Goal: Task Accomplishment & Management: Use online tool/utility

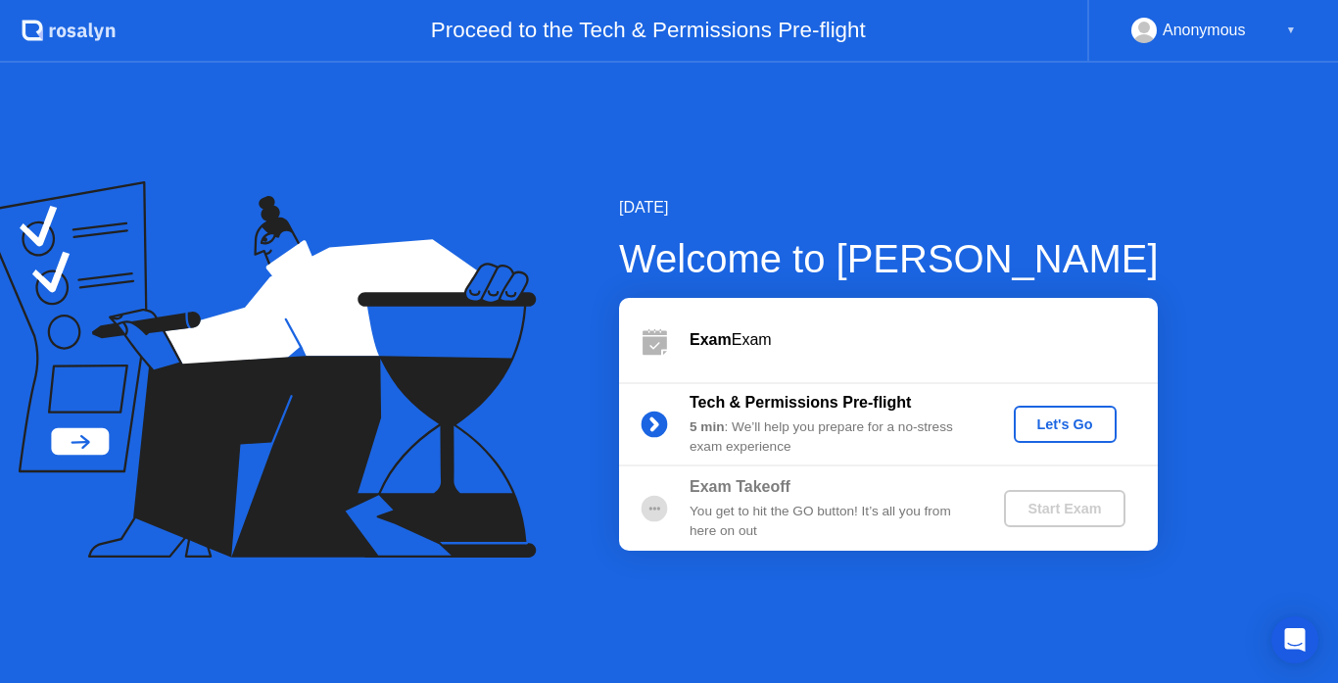
click at [1045, 516] on div "Start Exam" at bounding box center [1064, 508] width 105 height 16
click at [654, 419] on icon at bounding box center [653, 423] width 5 height 11
click at [669, 511] on circle at bounding box center [654, 508] width 39 height 39
click at [1030, 416] on div "Let's Go" at bounding box center [1064, 424] width 87 height 16
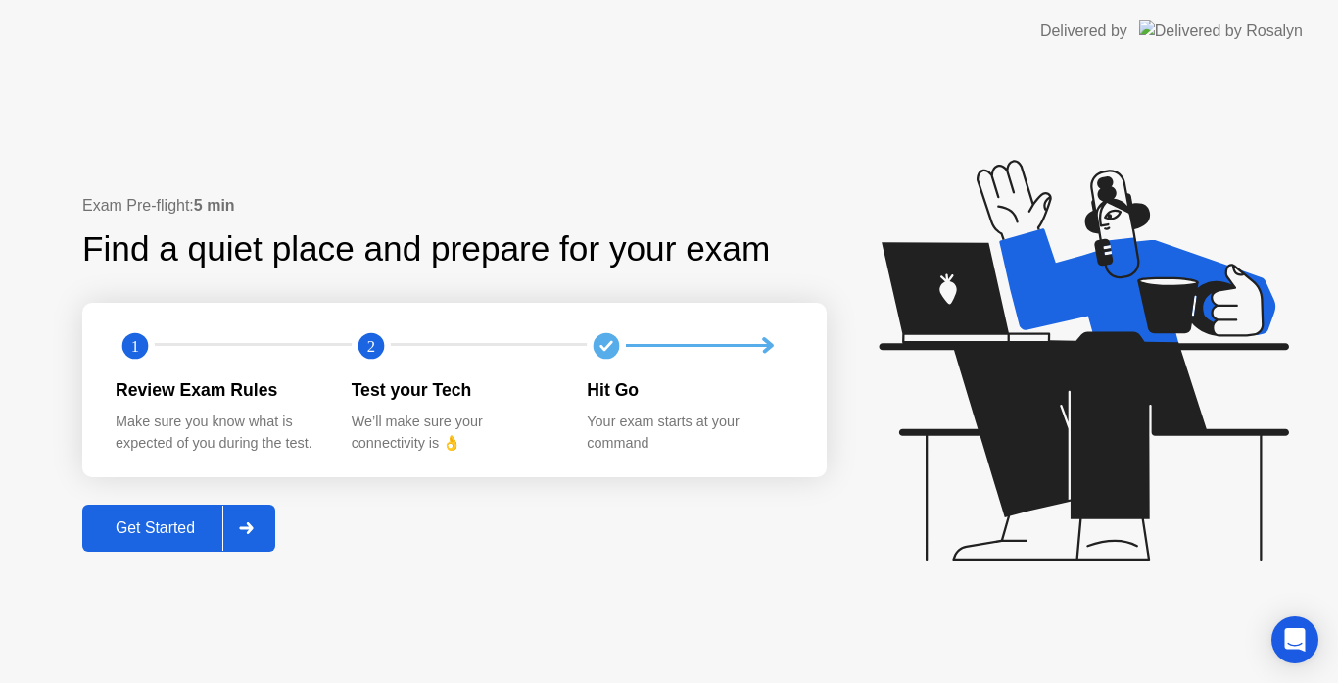
click at [267, 527] on div at bounding box center [245, 527] width 47 height 45
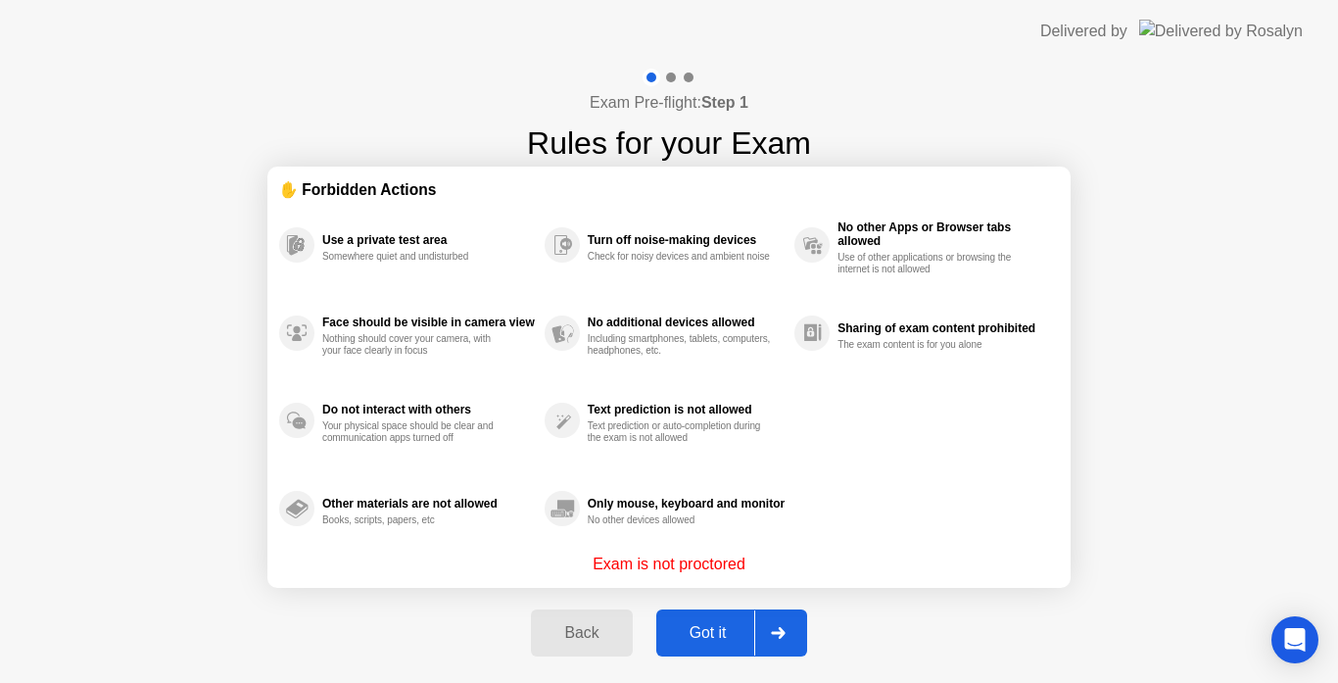
click at [797, 633] on div at bounding box center [777, 632] width 47 height 45
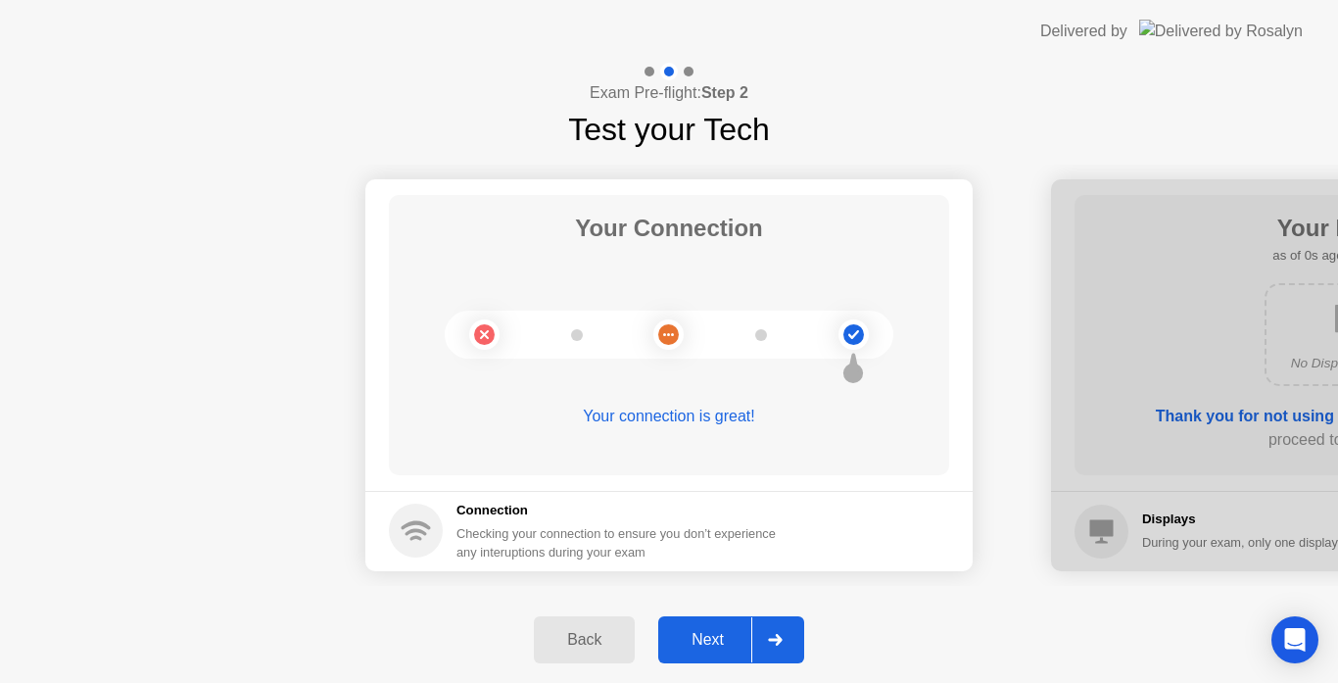
click at [797, 633] on div at bounding box center [774, 639] width 47 height 45
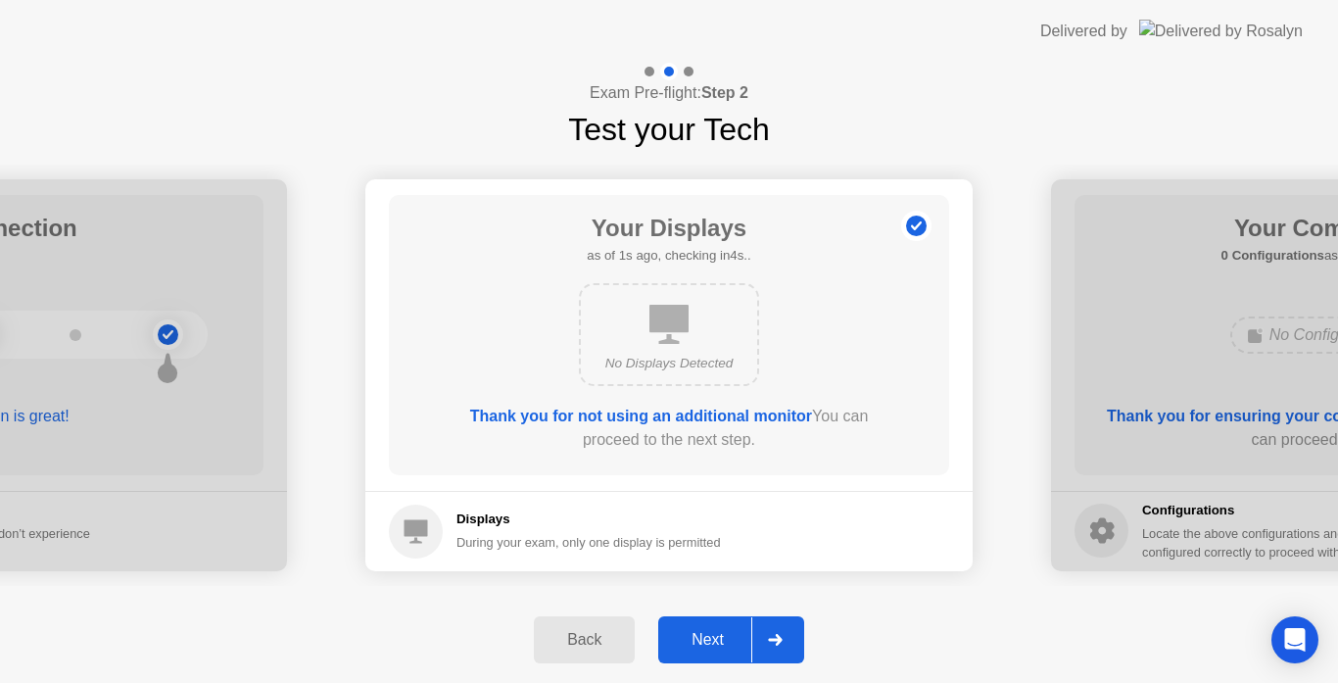
click at [797, 633] on div at bounding box center [774, 639] width 47 height 45
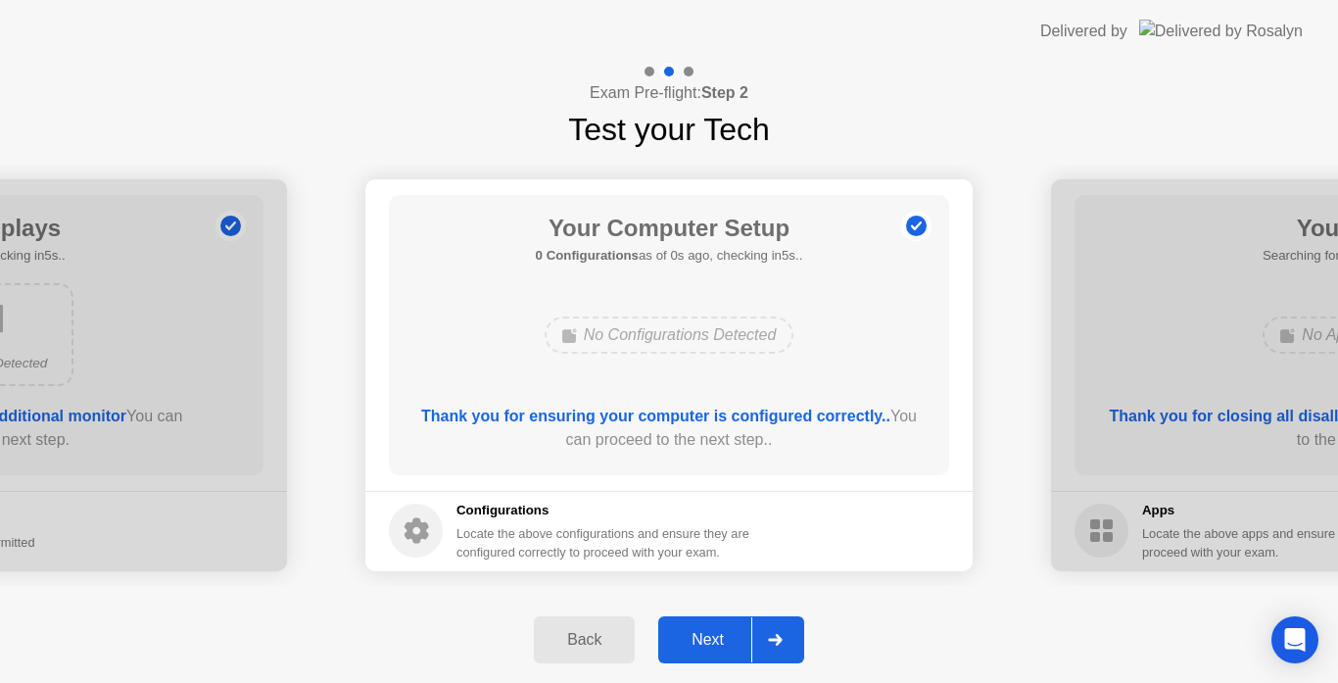
click at [797, 633] on div at bounding box center [774, 639] width 47 height 45
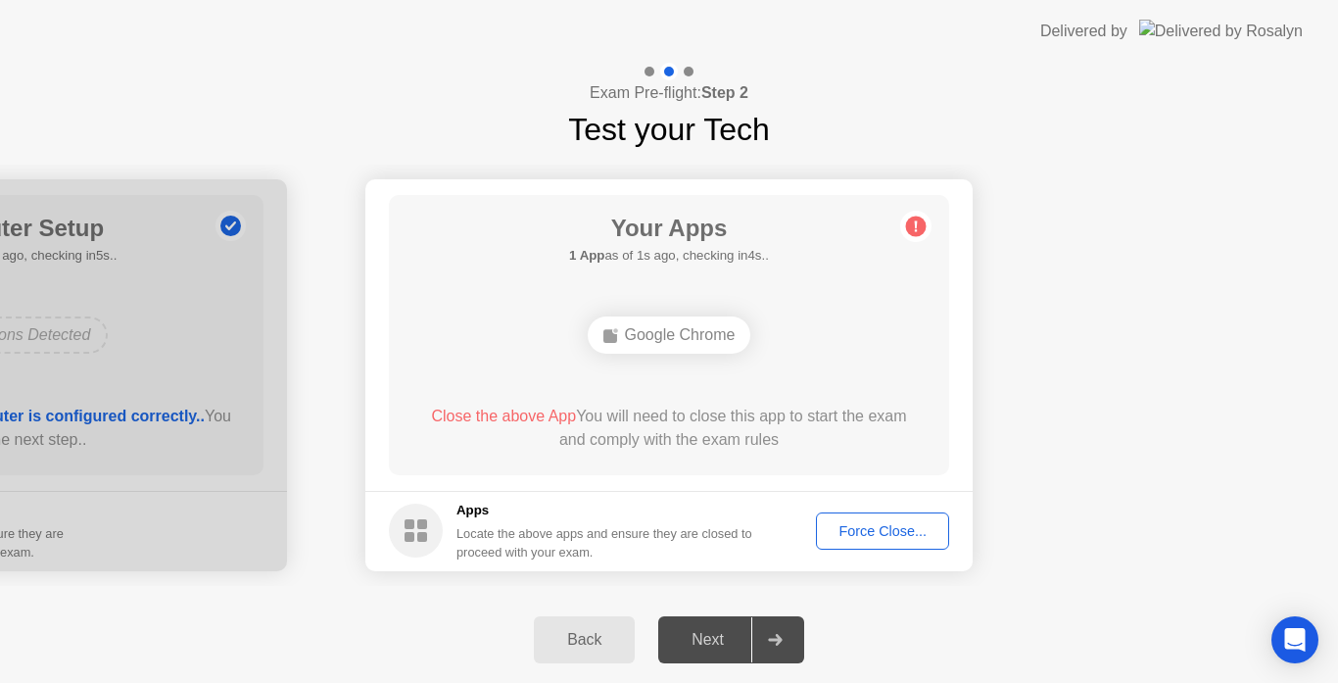
click at [857, 529] on div "Force Close..." at bounding box center [882, 531] width 119 height 16
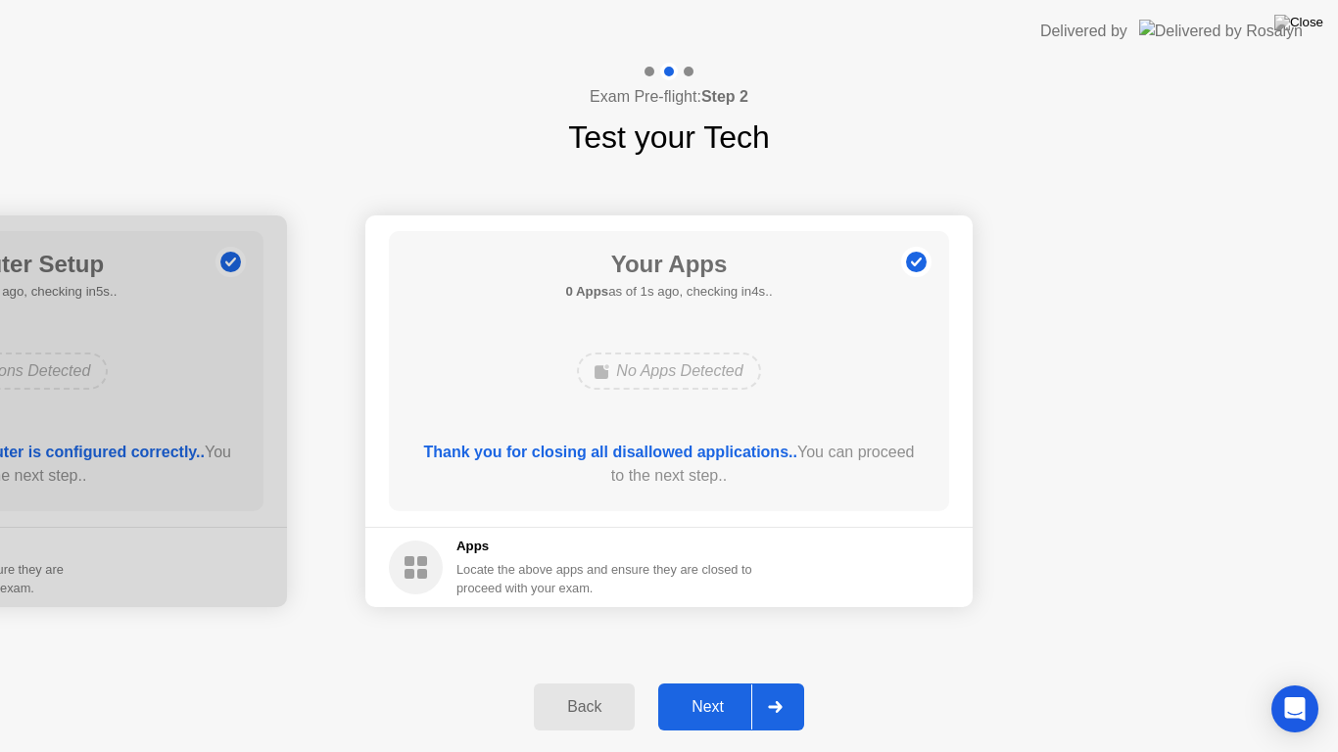
click at [782, 682] on icon at bounding box center [775, 707] width 15 height 12
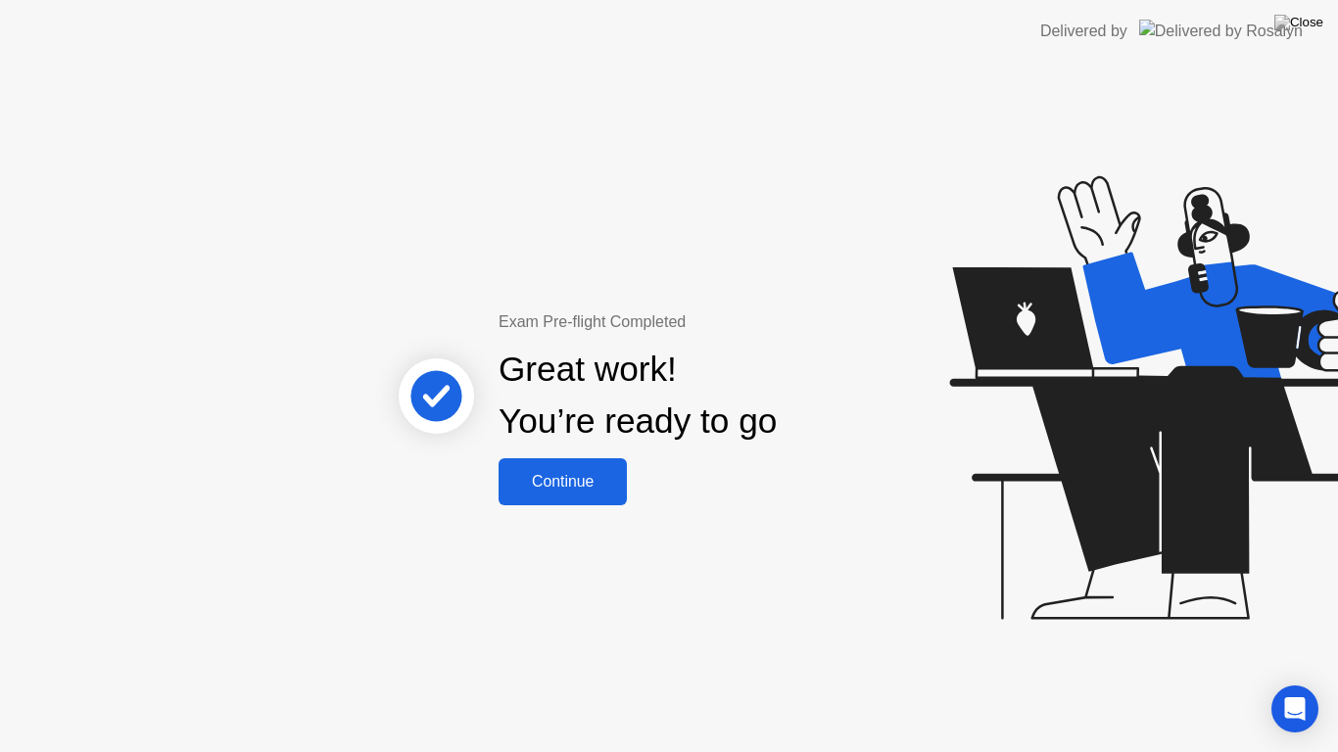
click at [612, 473] on div "Continue" at bounding box center [562, 482] width 117 height 18
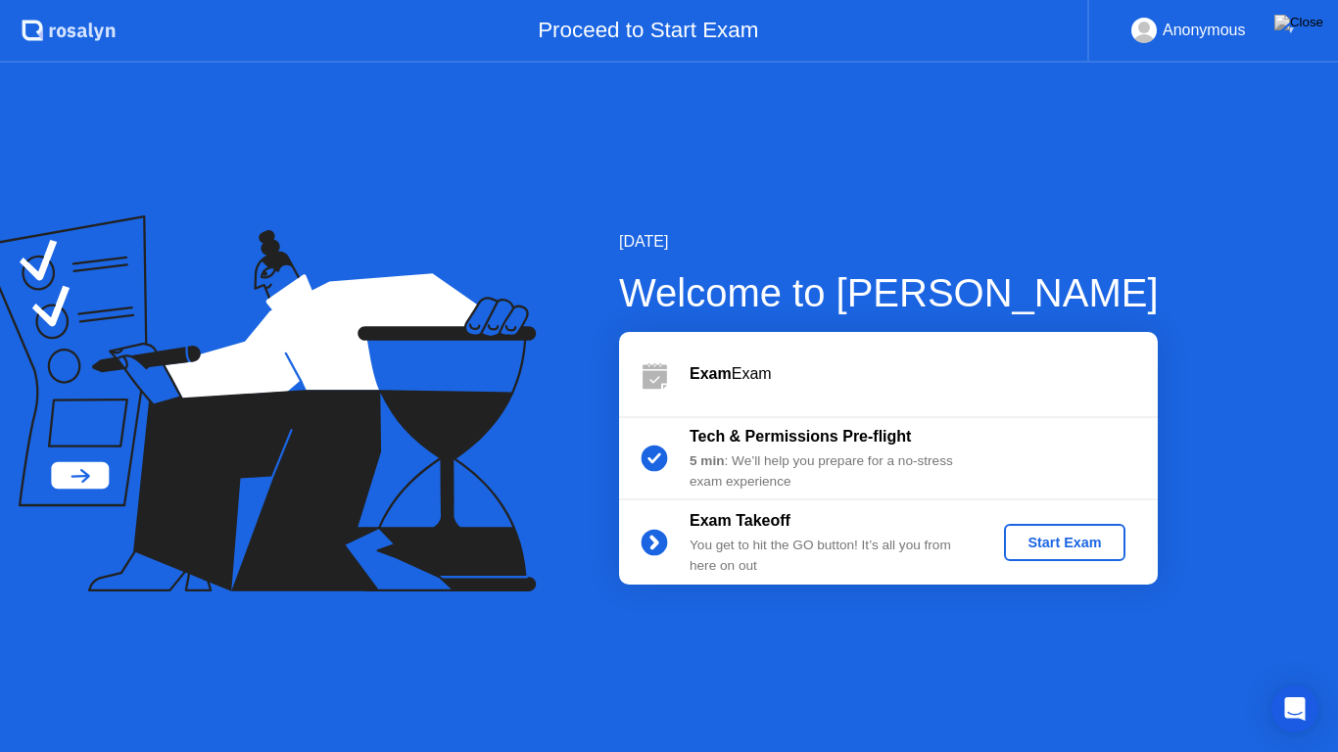
click at [1069, 535] on div "Start Exam" at bounding box center [1064, 543] width 105 height 16
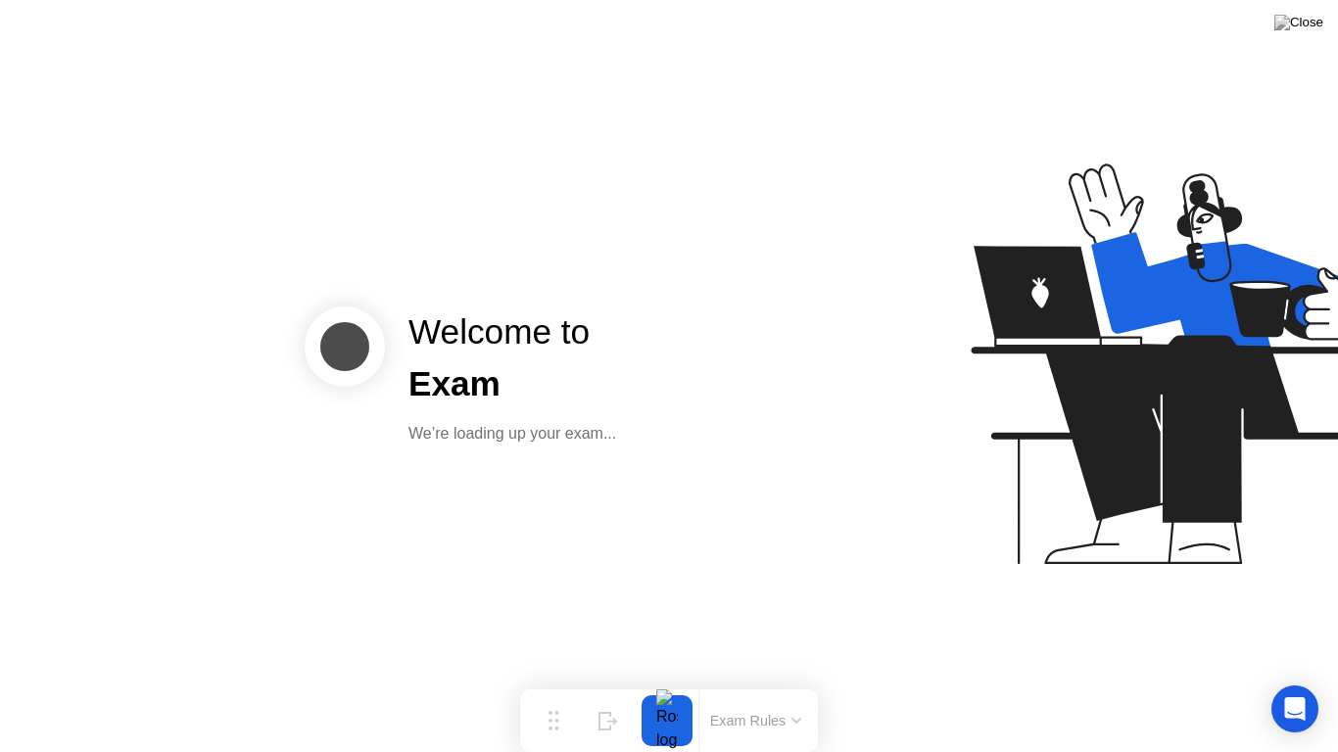
click at [769, 682] on button "Exam Rules" at bounding box center [756, 721] width 104 height 18
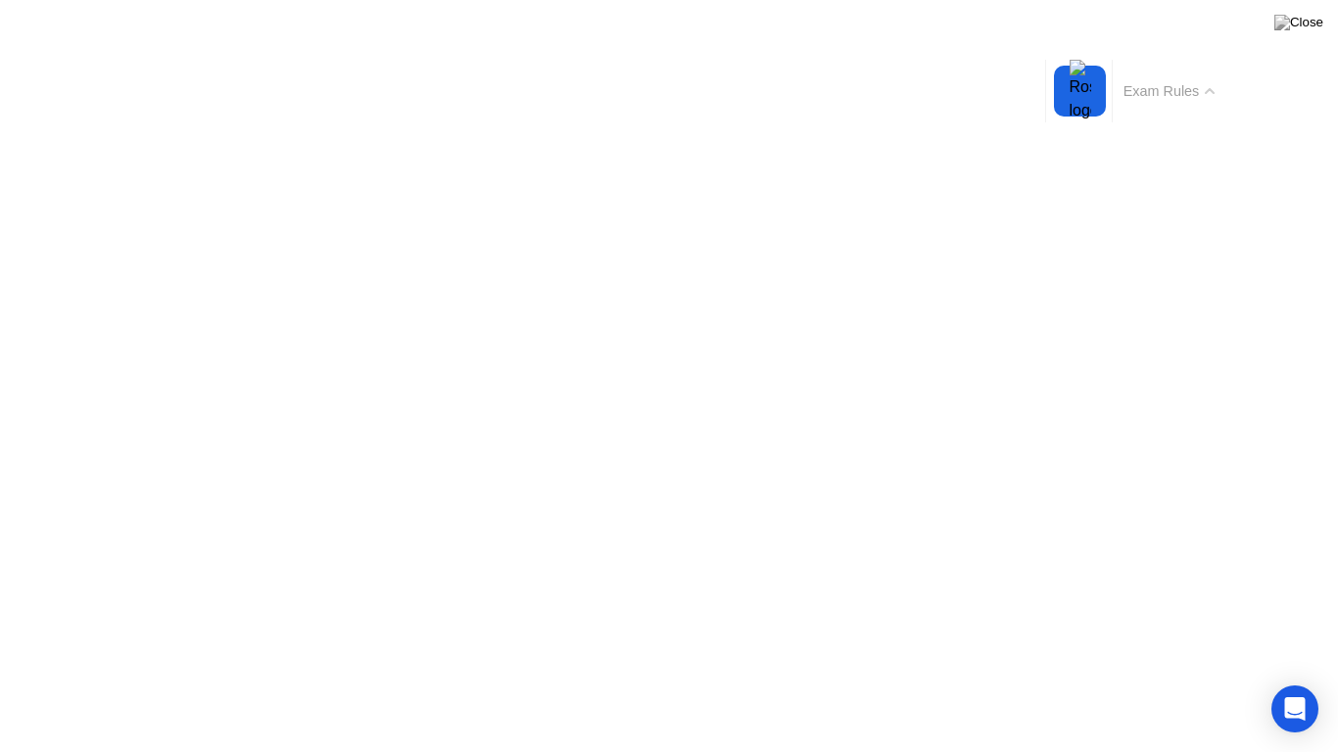
click div "End Proctoring Session"
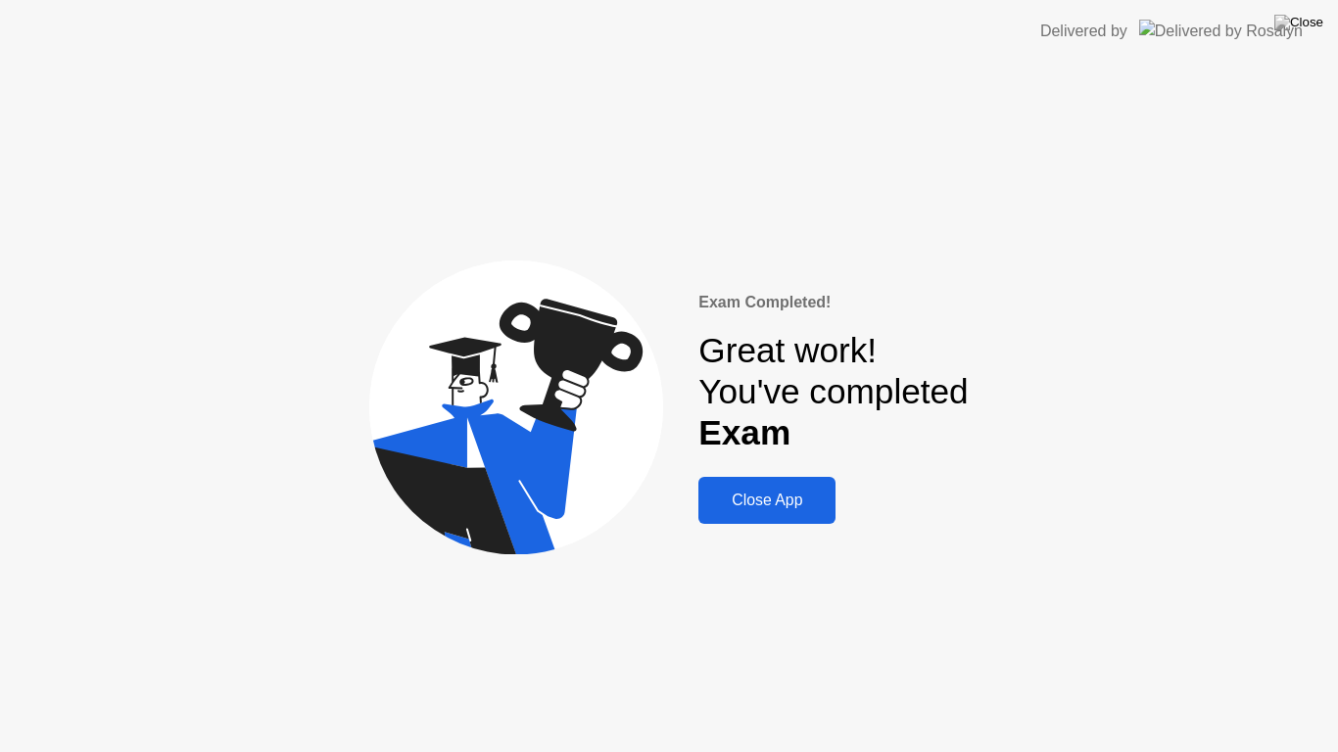
click at [801, 499] on div "Close App" at bounding box center [766, 501] width 125 height 18
